Goal: Find specific page/section: Find specific page/section

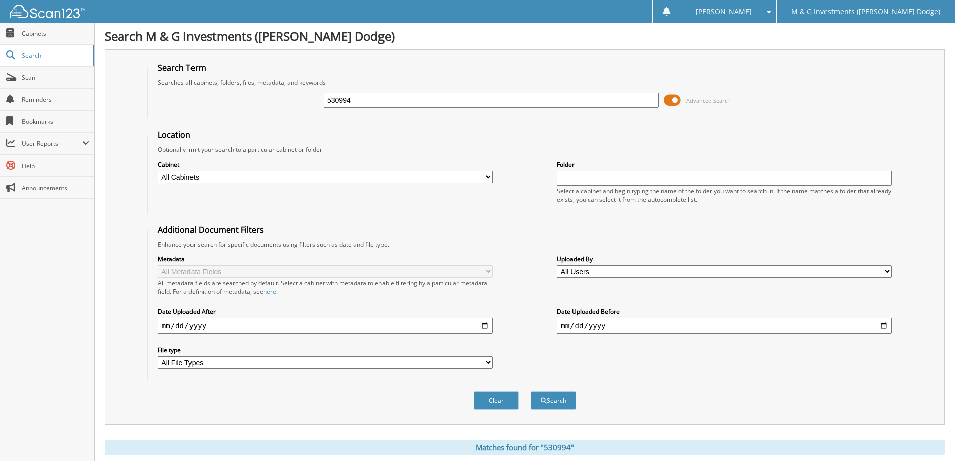
click at [371, 100] on input "530994" at bounding box center [491, 100] width 335 height 15
type input "552839"
click at [531, 391] on button "Search" at bounding box center [553, 400] width 45 height 19
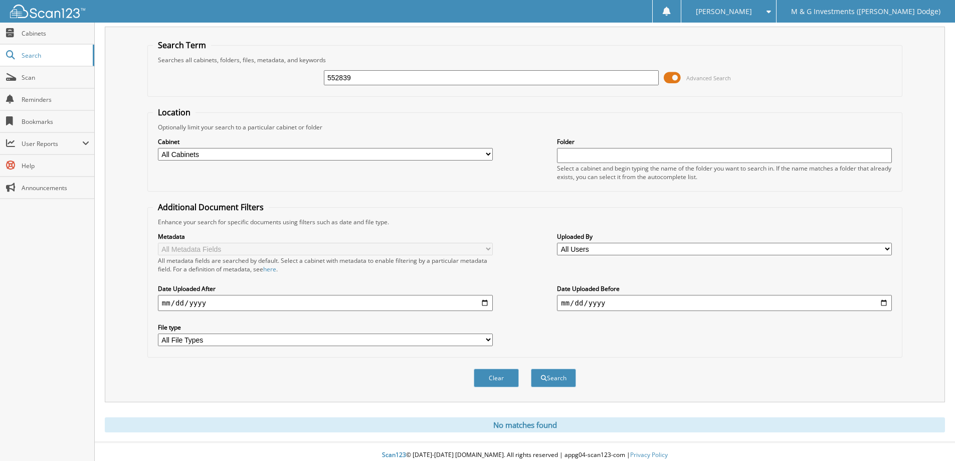
scroll to position [30, 0]
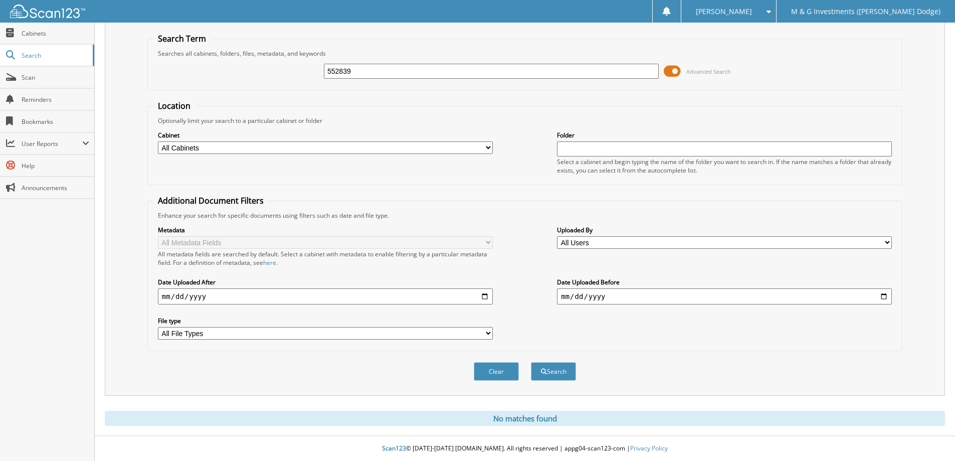
click at [372, 72] on input "552839" at bounding box center [491, 71] width 335 height 15
type input "551077"
click at [531, 362] on button "Search" at bounding box center [553, 371] width 45 height 19
click at [362, 74] on input "551077" at bounding box center [491, 71] width 335 height 15
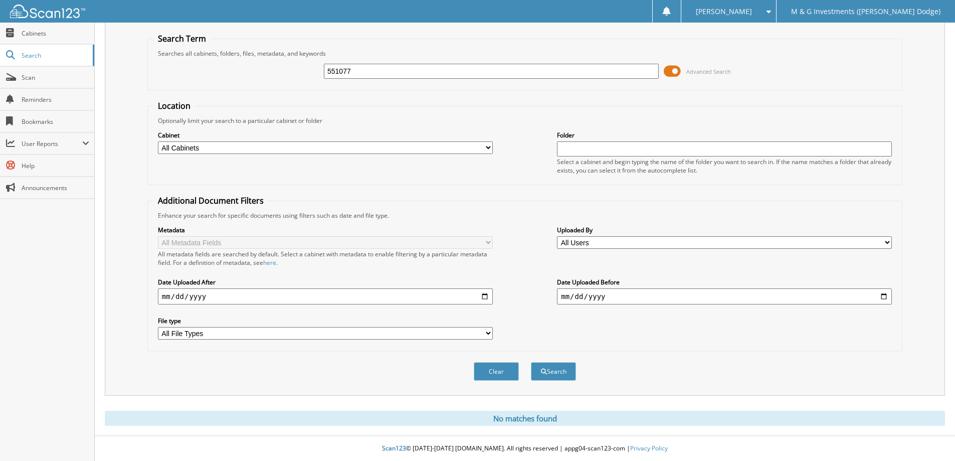
click at [362, 74] on input "551077" at bounding box center [491, 71] width 335 height 15
type input "549841"
click at [531, 362] on button "Search" at bounding box center [553, 371] width 45 height 19
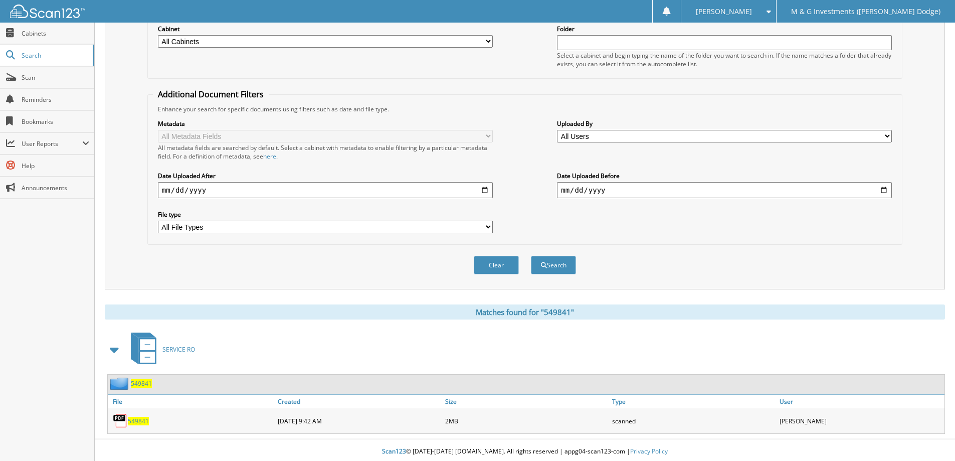
scroll to position [139, 0]
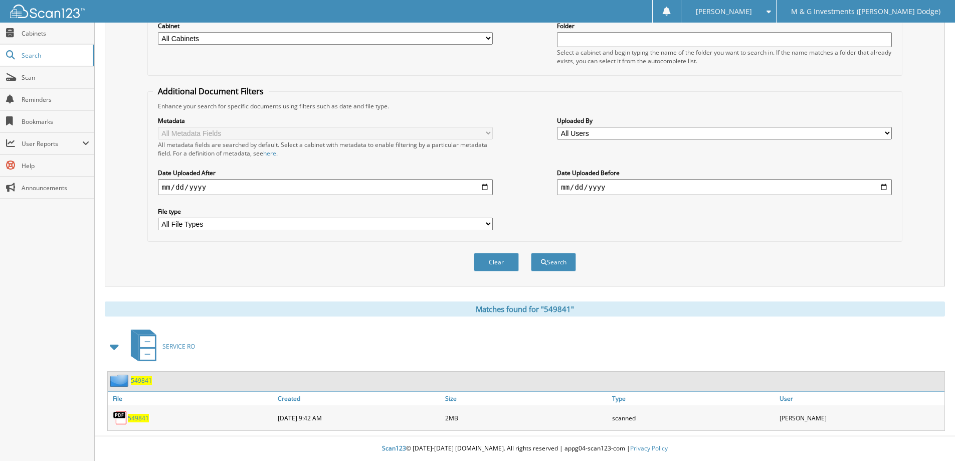
click at [136, 417] on span "549841" at bounding box center [138, 417] width 21 height 9
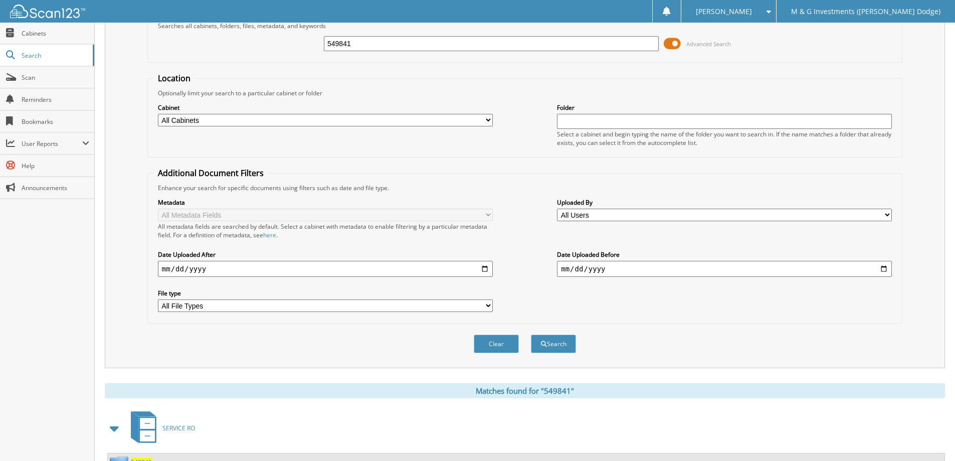
scroll to position [0, 0]
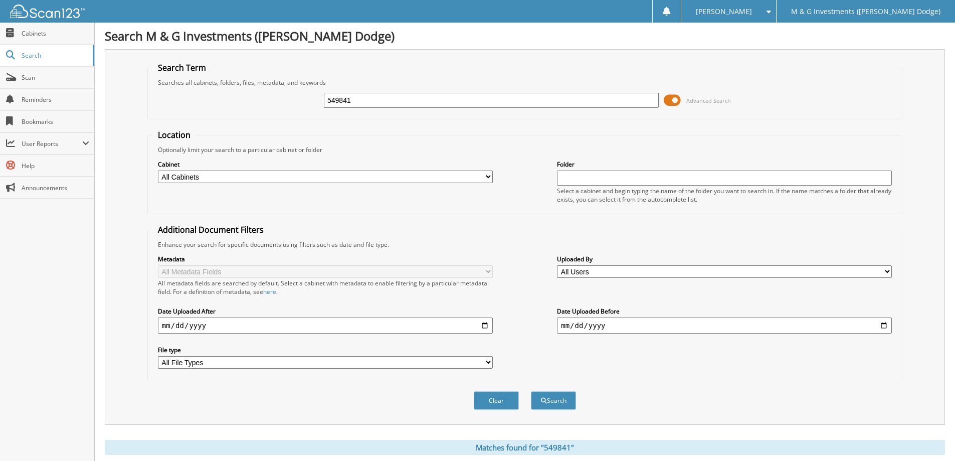
click at [449, 91] on div "549841 Advanced Search" at bounding box center [525, 100] width 744 height 27
click at [442, 107] on input "549841" at bounding box center [491, 100] width 335 height 15
click at [442, 106] on input "549841" at bounding box center [491, 100] width 335 height 15
type input "552727"
click at [531, 391] on button "Search" at bounding box center [553, 400] width 45 height 19
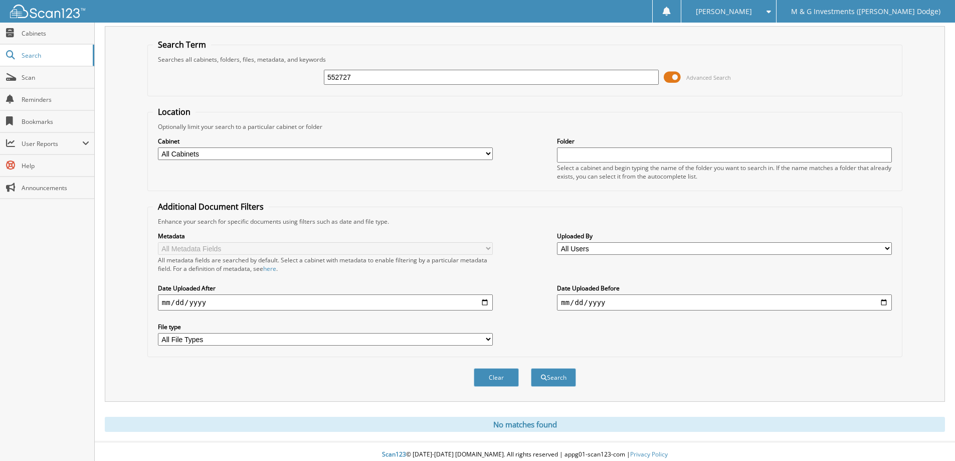
scroll to position [30, 0]
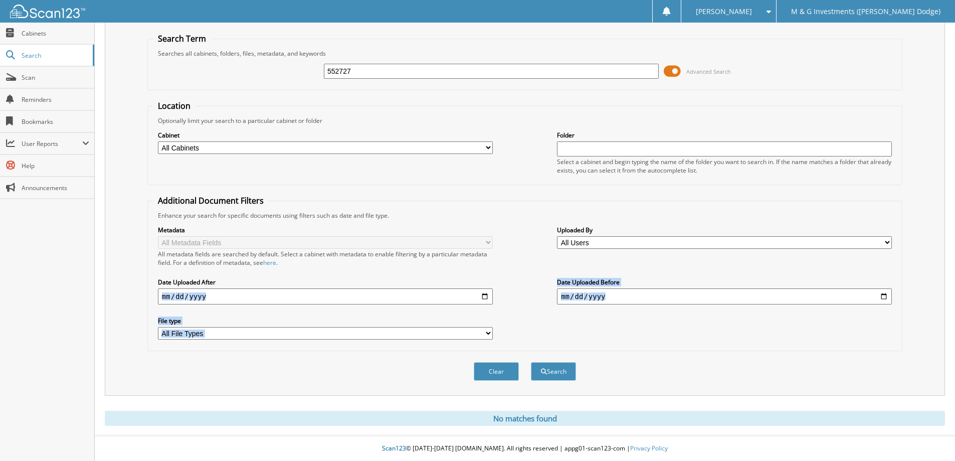
drag, startPoint x: 229, startPoint y: 360, endPoint x: 238, endPoint y: 353, distance: 10.7
click at [226, 360] on form "Search Term Searches all cabinets, folders, files, metadata, and keywords 55272…" at bounding box center [524, 212] width 755 height 358
drag, startPoint x: 437, startPoint y: 201, endPoint x: 442, endPoint y: 194, distance: 8.6
click at [436, 201] on fieldset "Additional Document Filters Enhance your search for specific documents using fi…" at bounding box center [524, 273] width 755 height 156
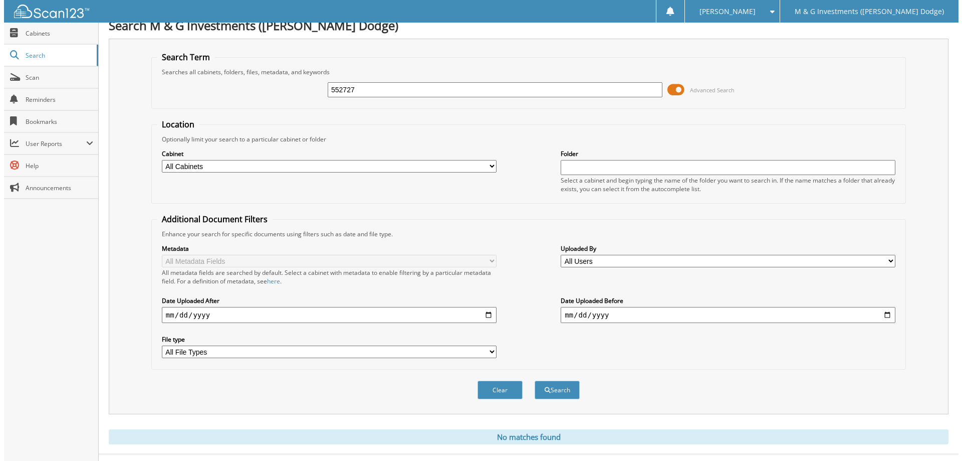
scroll to position [0, 0]
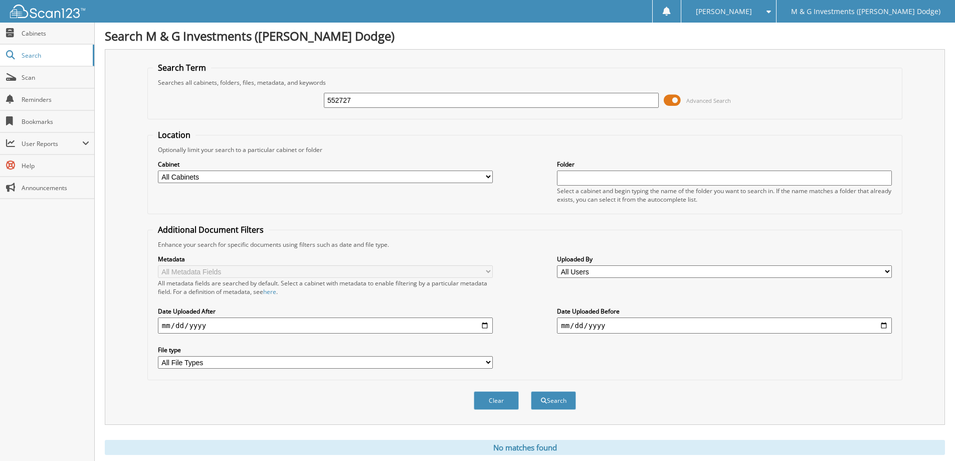
click at [680, 97] on span at bounding box center [672, 100] width 17 height 15
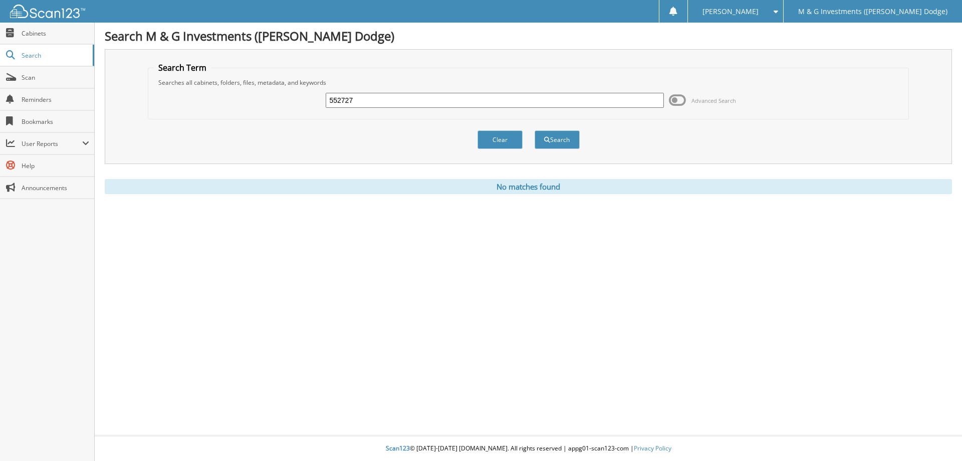
click at [598, 102] on input "552727" at bounding box center [495, 100] width 338 height 15
type input "552727"
click at [535, 130] on button "Search" at bounding box center [557, 139] width 45 height 19
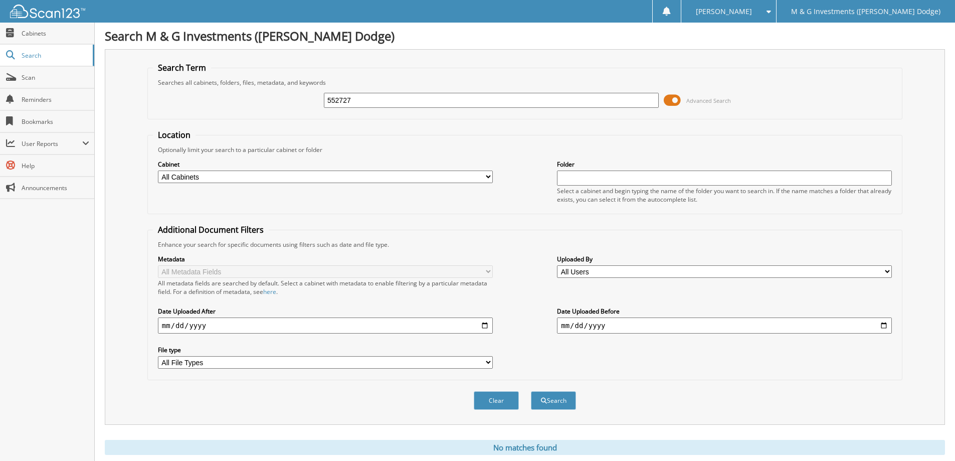
click at [590, 97] on input "552727" at bounding box center [491, 100] width 335 height 15
type input "551077"
click at [531, 391] on button "Search" at bounding box center [553, 400] width 45 height 19
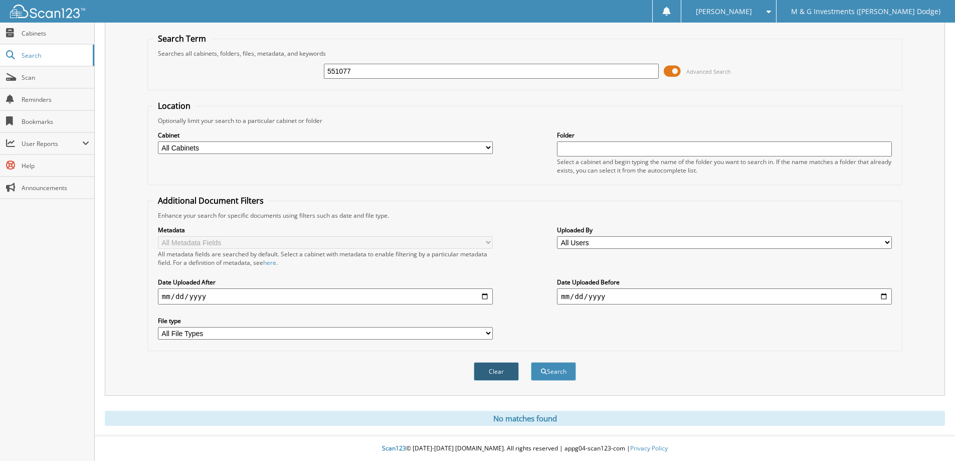
click at [491, 377] on button "Clear" at bounding box center [496, 371] width 45 height 19
